Goal: Find specific page/section: Find specific page/section

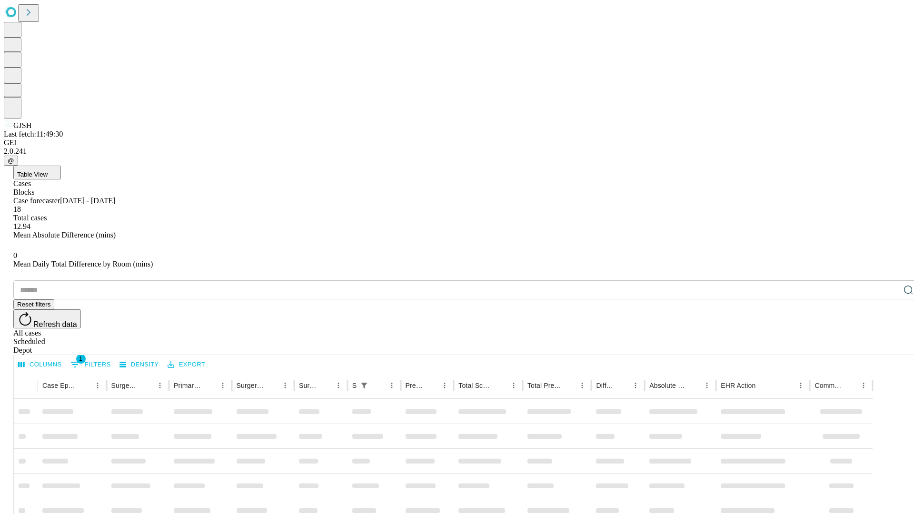
click at [48, 171] on span "Table View" at bounding box center [32, 174] width 30 height 7
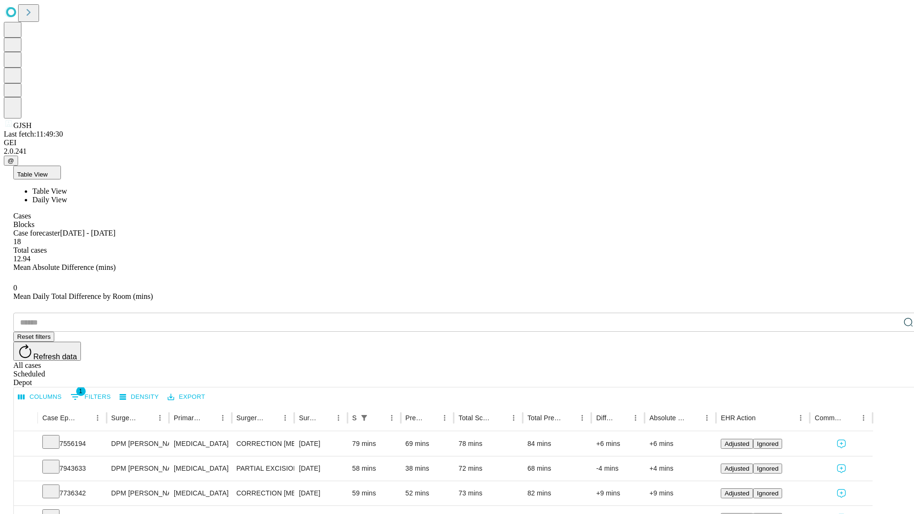
click at [67, 196] on span "Daily View" at bounding box center [49, 200] width 35 height 8
